Goal: Information Seeking & Learning: Stay updated

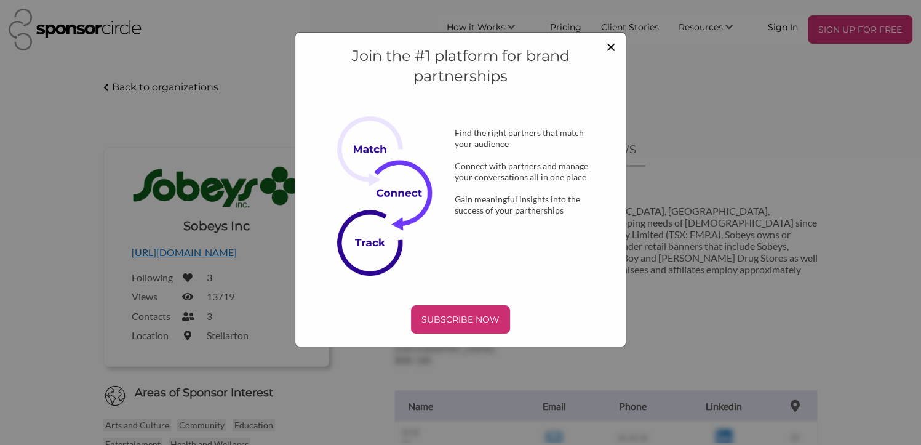
click at [612, 49] on span "×" at bounding box center [611, 46] width 10 height 21
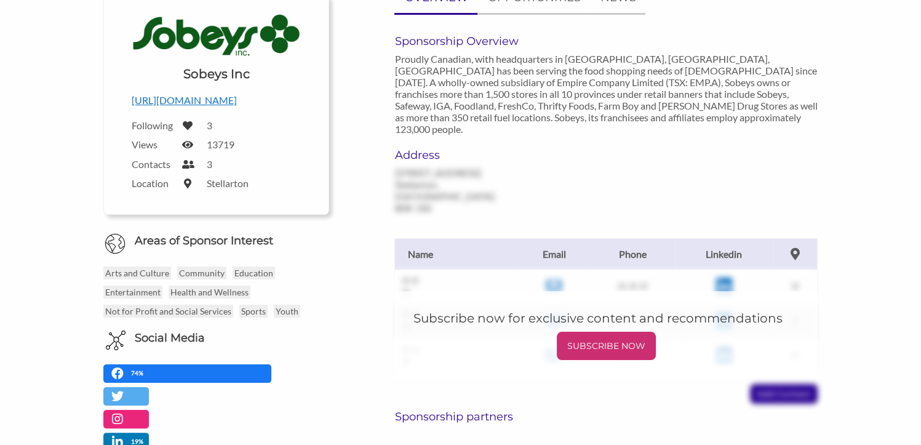
scroll to position [29, 0]
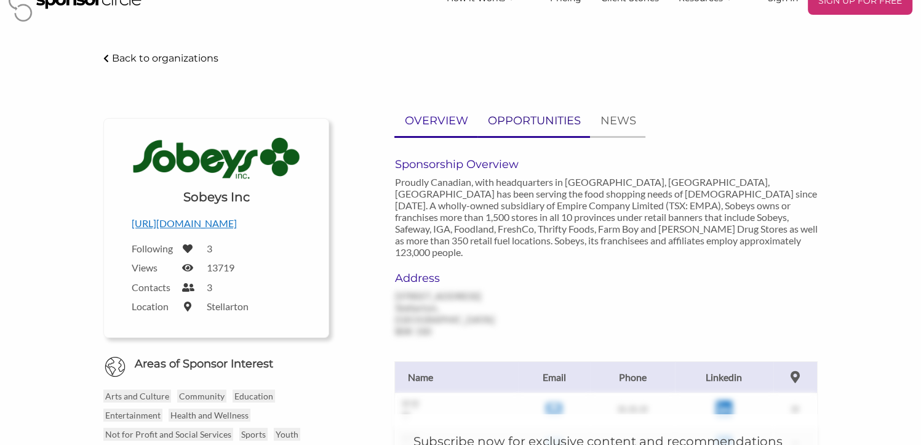
click at [543, 116] on p "OPPORTUNITIES" at bounding box center [533, 121] width 93 height 18
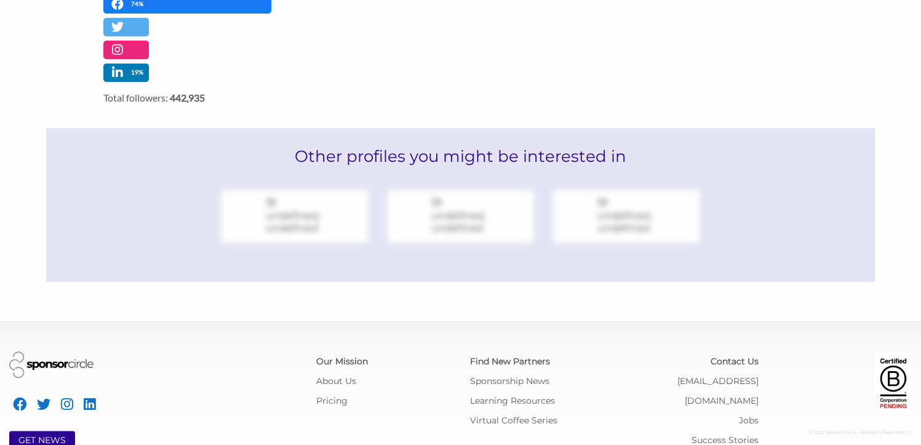
scroll to position [554, 0]
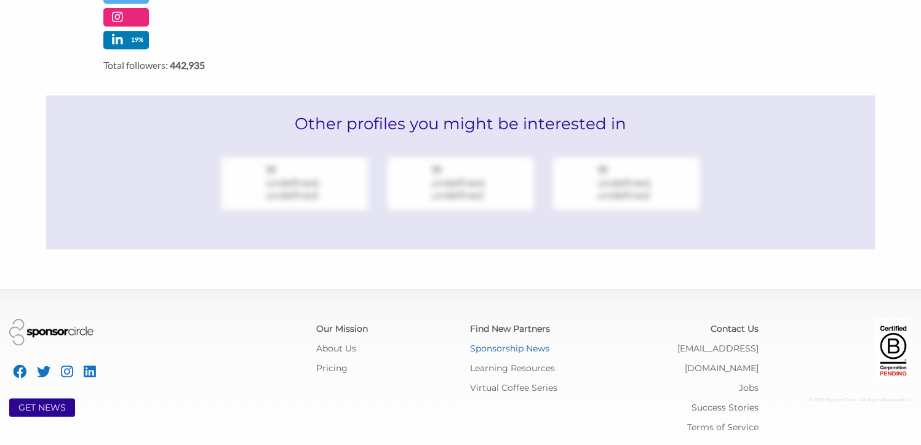
click at [514, 348] on link "Sponsorship News" at bounding box center [509, 348] width 79 height 11
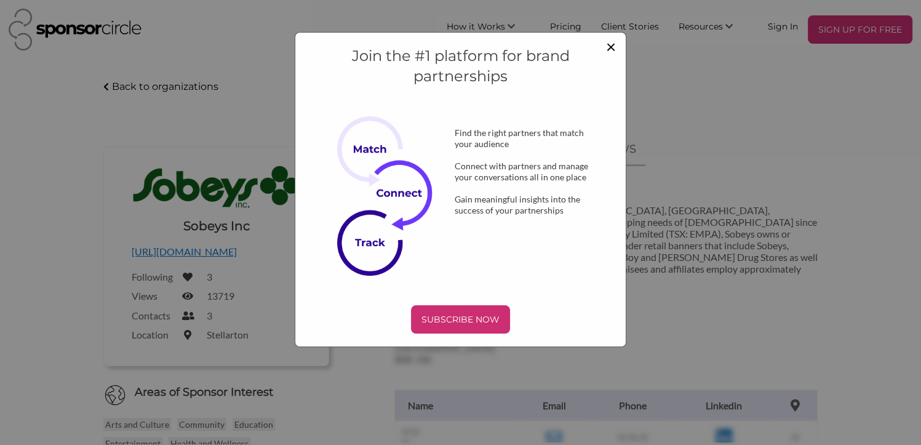
click at [608, 42] on span "×" at bounding box center [611, 46] width 10 height 21
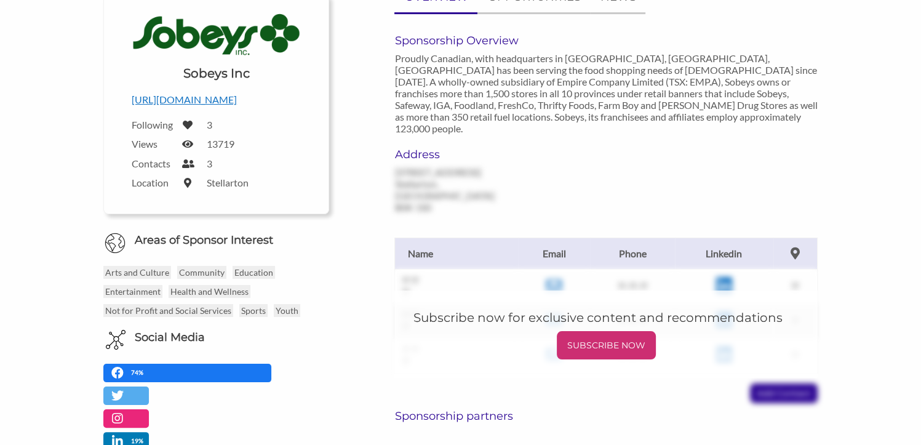
scroll to position [152, 0]
